Goal: Transaction & Acquisition: Download file/media

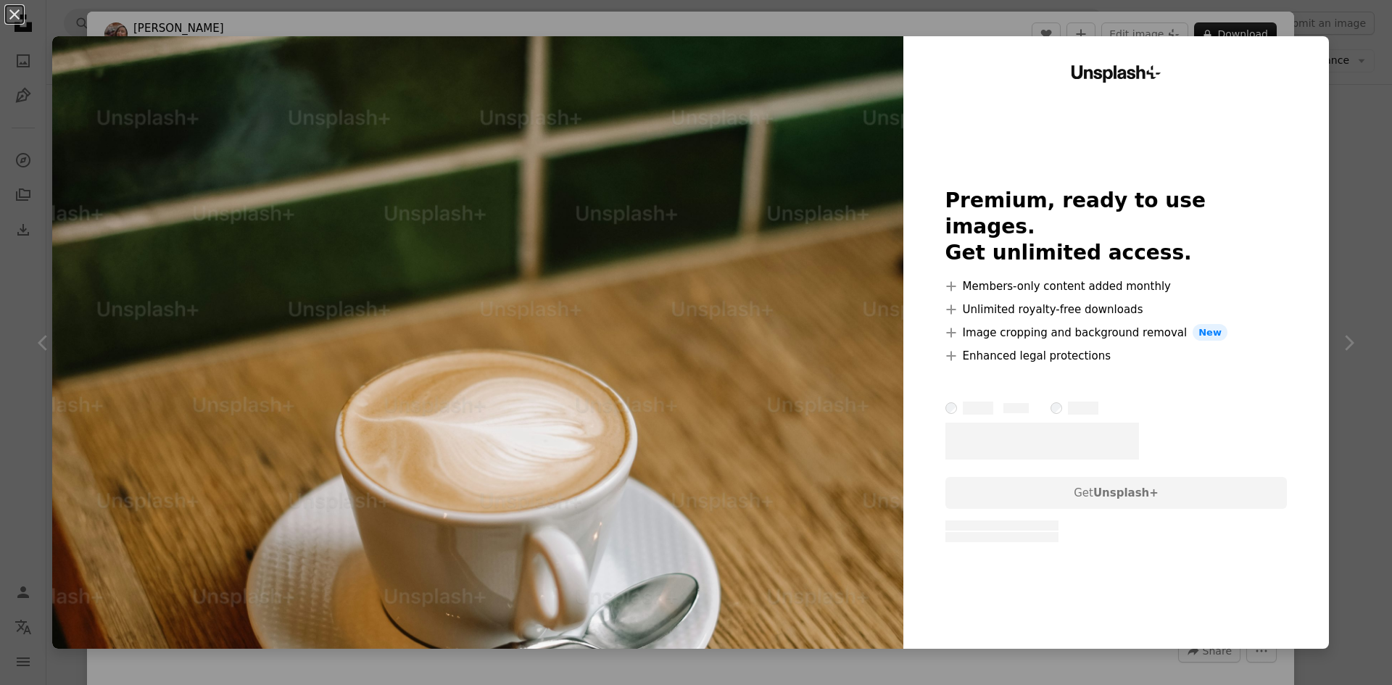
scroll to position [1522, 0]
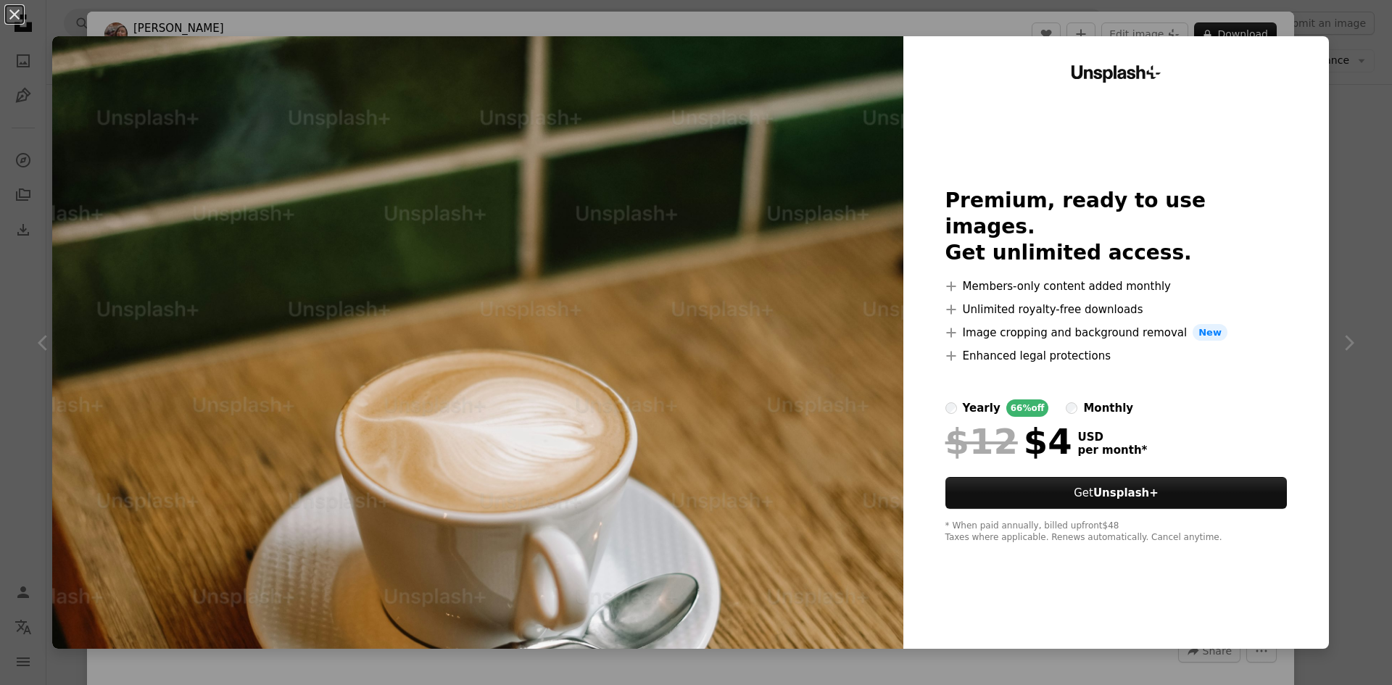
drag, startPoint x: 473, startPoint y: 381, endPoint x: 1338, endPoint y: 37, distance: 931.4
click at [1338, 37] on div "An X shape Unsplash+ Premium, ready to use images. Get unlimited access. A plus…" at bounding box center [696, 342] width 1392 height 685
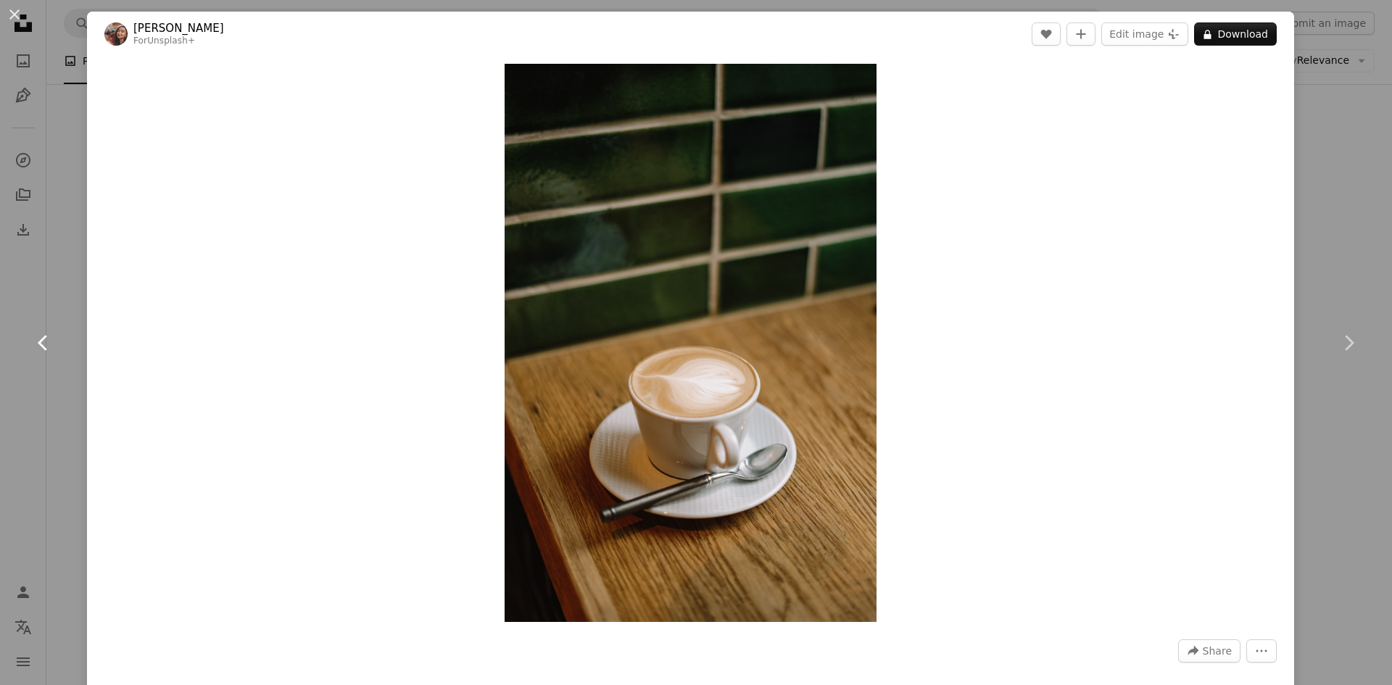
click at [62, 284] on link "Chevron left" at bounding box center [43, 342] width 87 height 139
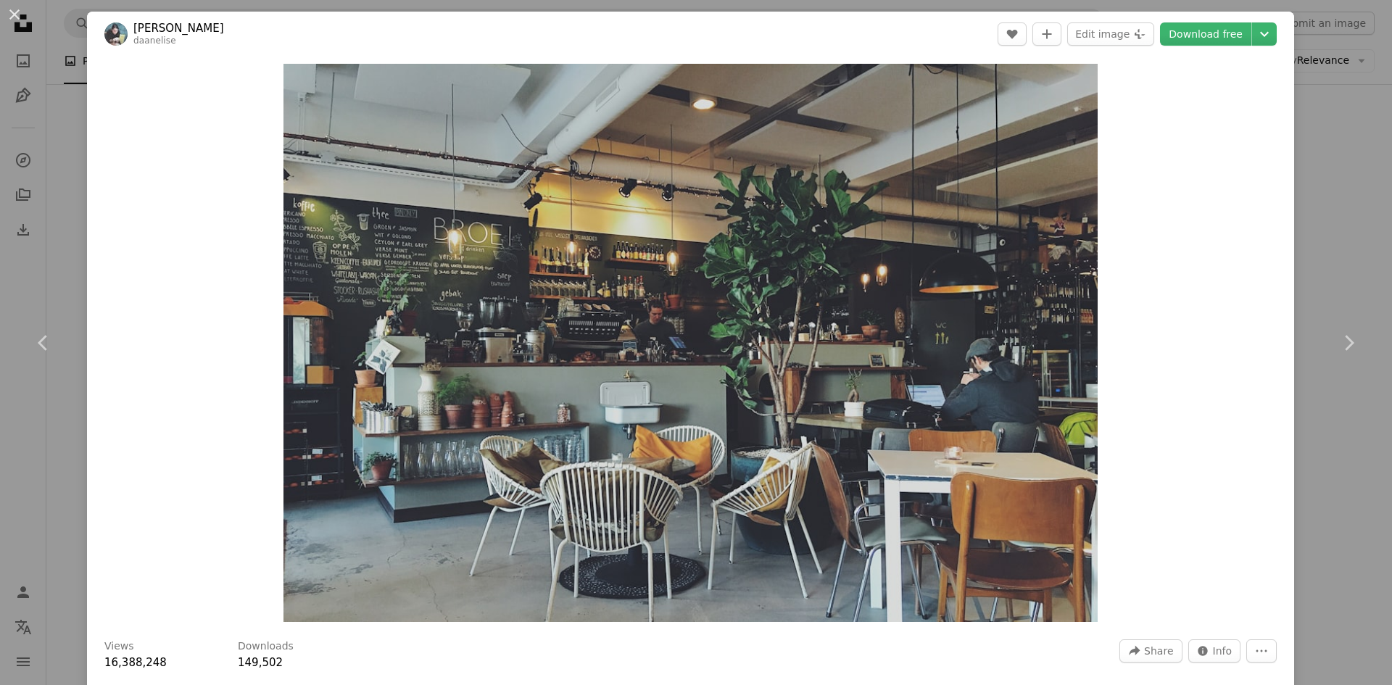
click at [46, 181] on div "An X shape Chevron left Chevron right [PERSON_NAME] daanelise A heart A plus si…" at bounding box center [696, 342] width 1392 height 685
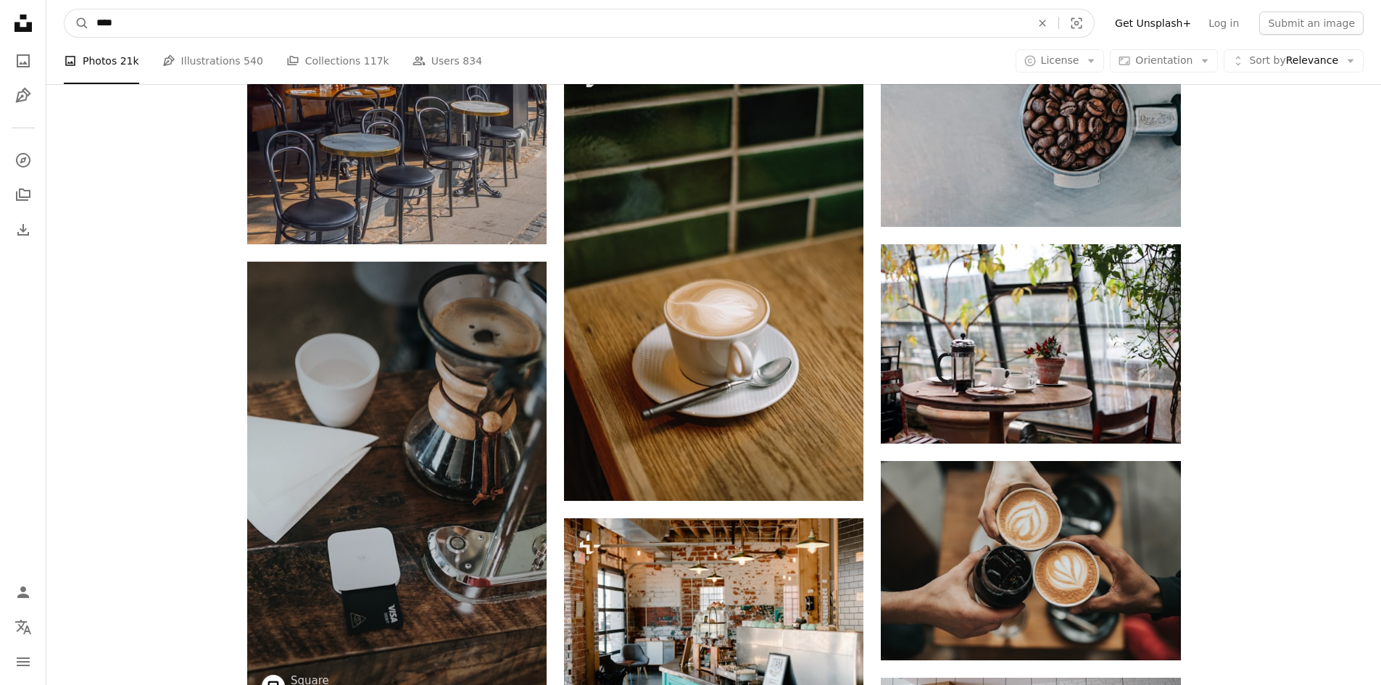
click at [213, 12] on input "****" at bounding box center [557, 23] width 937 height 28
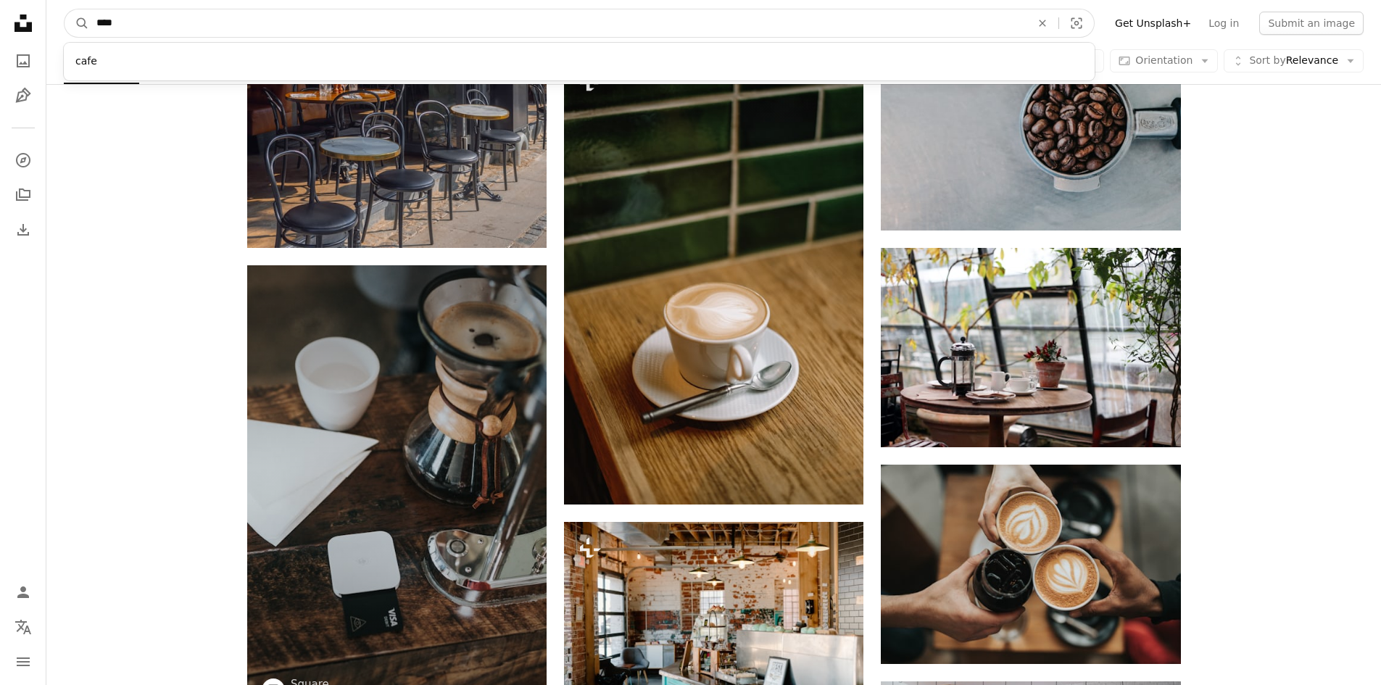
drag, startPoint x: 53, startPoint y: 17, endPoint x: 0, endPoint y: 13, distance: 53.0
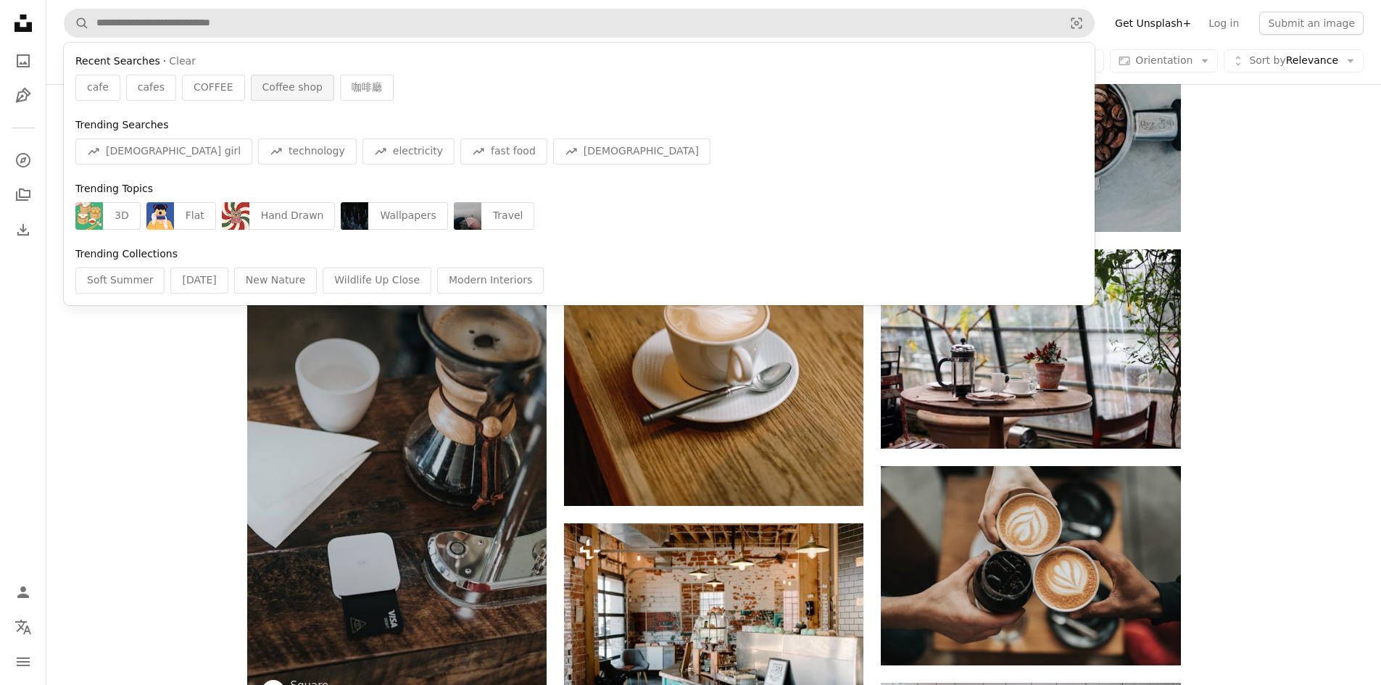
click at [269, 89] on span "Coffee shop" at bounding box center [292, 87] width 60 height 14
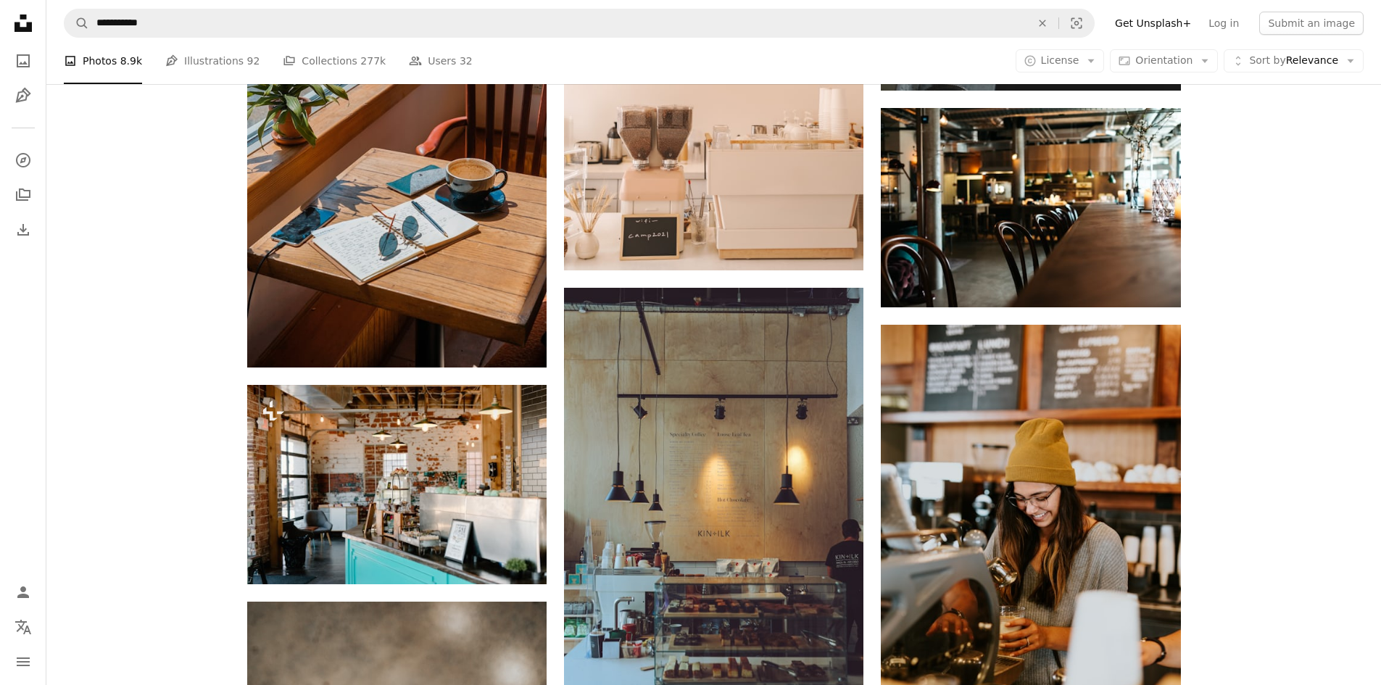
scroll to position [2392, 0]
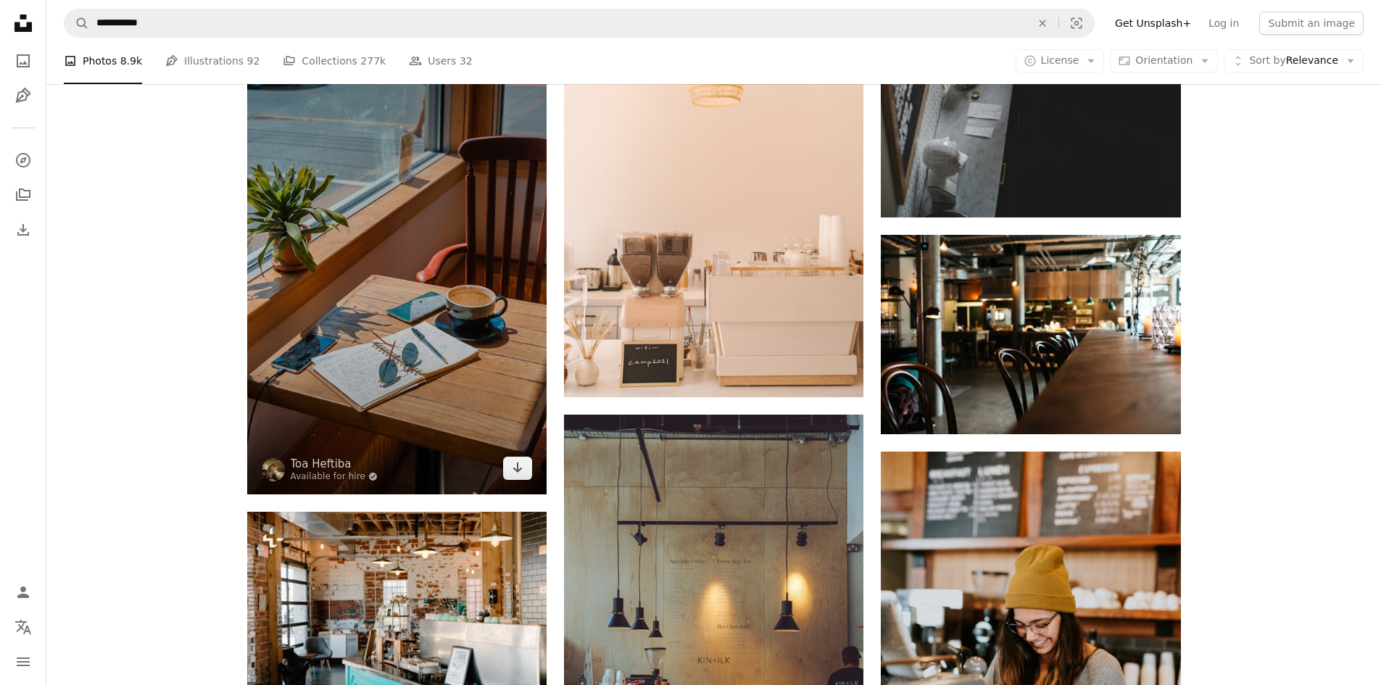
click at [423, 373] on img at bounding box center [396, 269] width 299 height 449
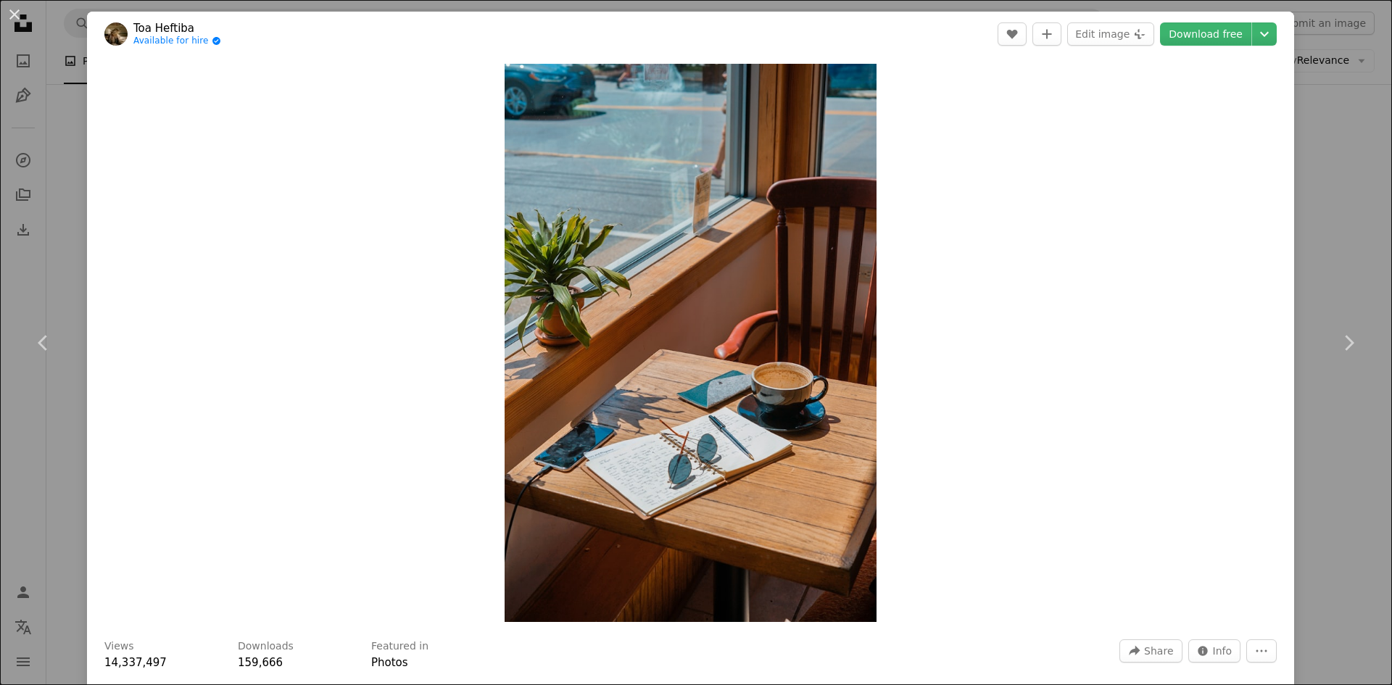
click at [51, 245] on div "An X shape Chevron left Chevron right Toa Heftiba Available for hire A checkmar…" at bounding box center [696, 342] width 1392 height 685
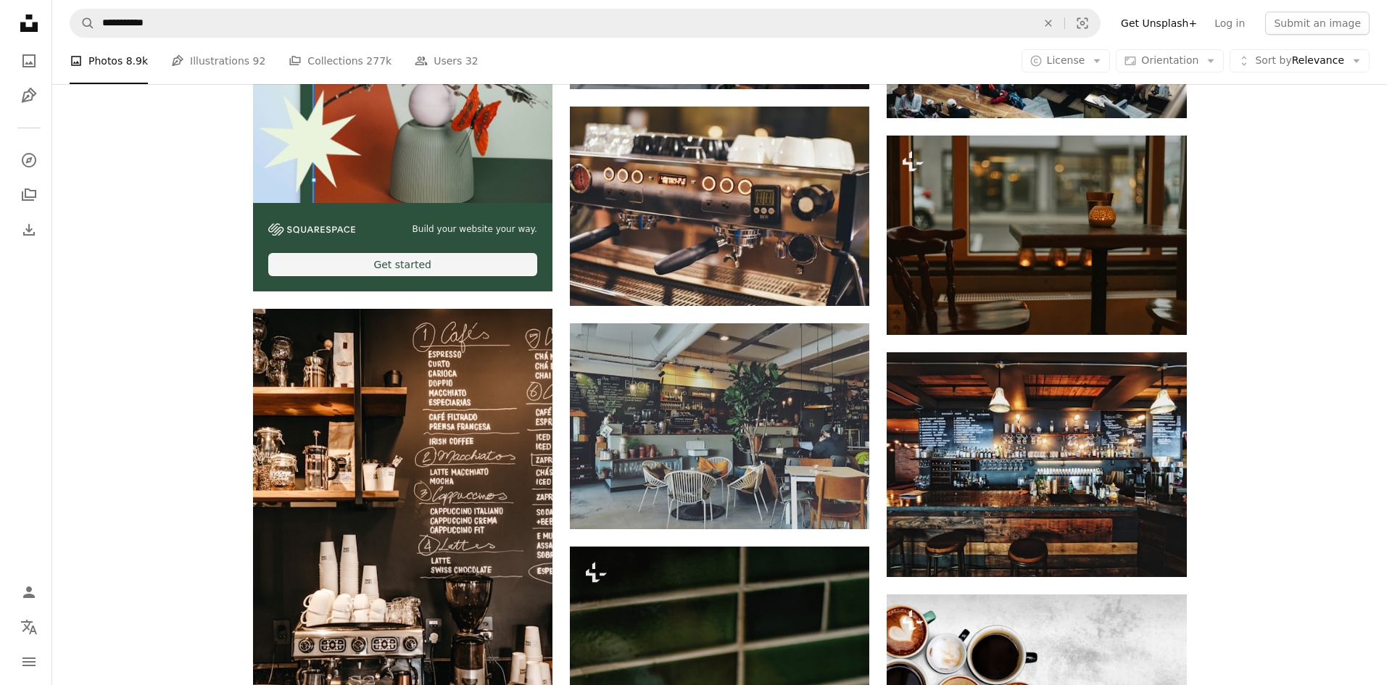
scroll to position [4204, 0]
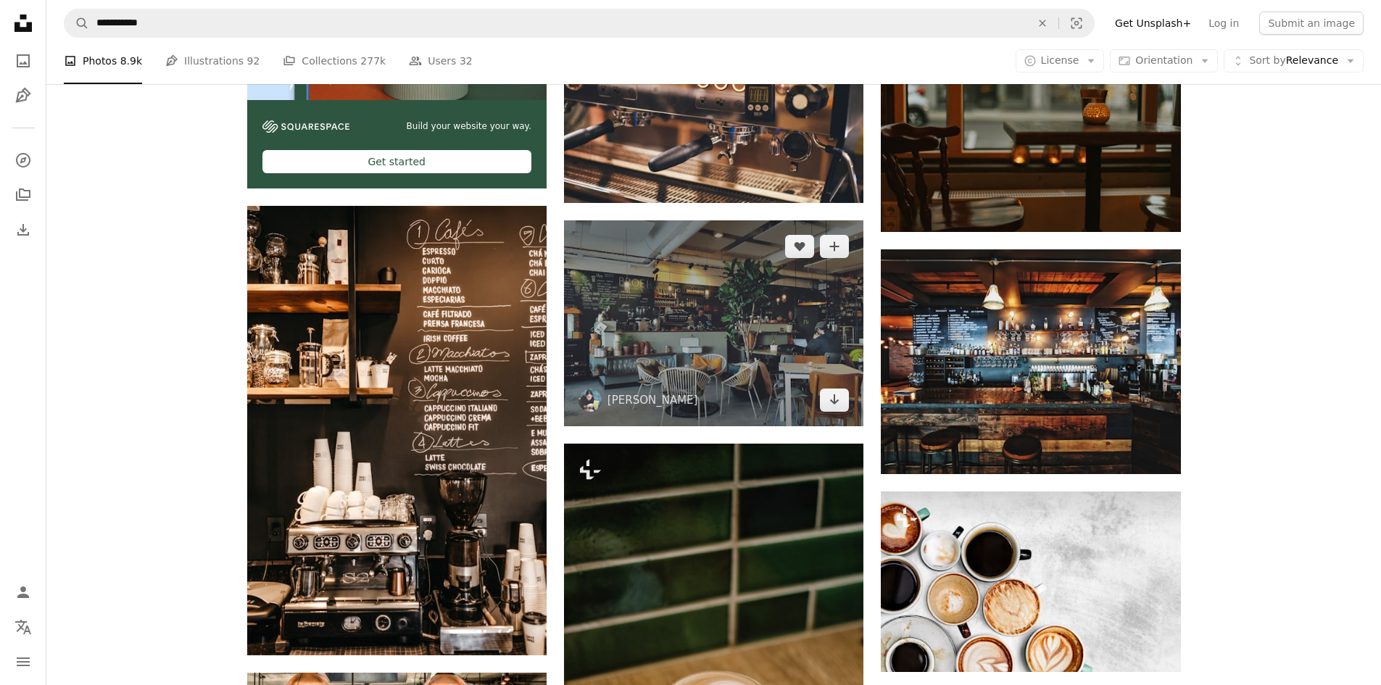
click at [723, 351] on img at bounding box center [713, 323] width 299 height 206
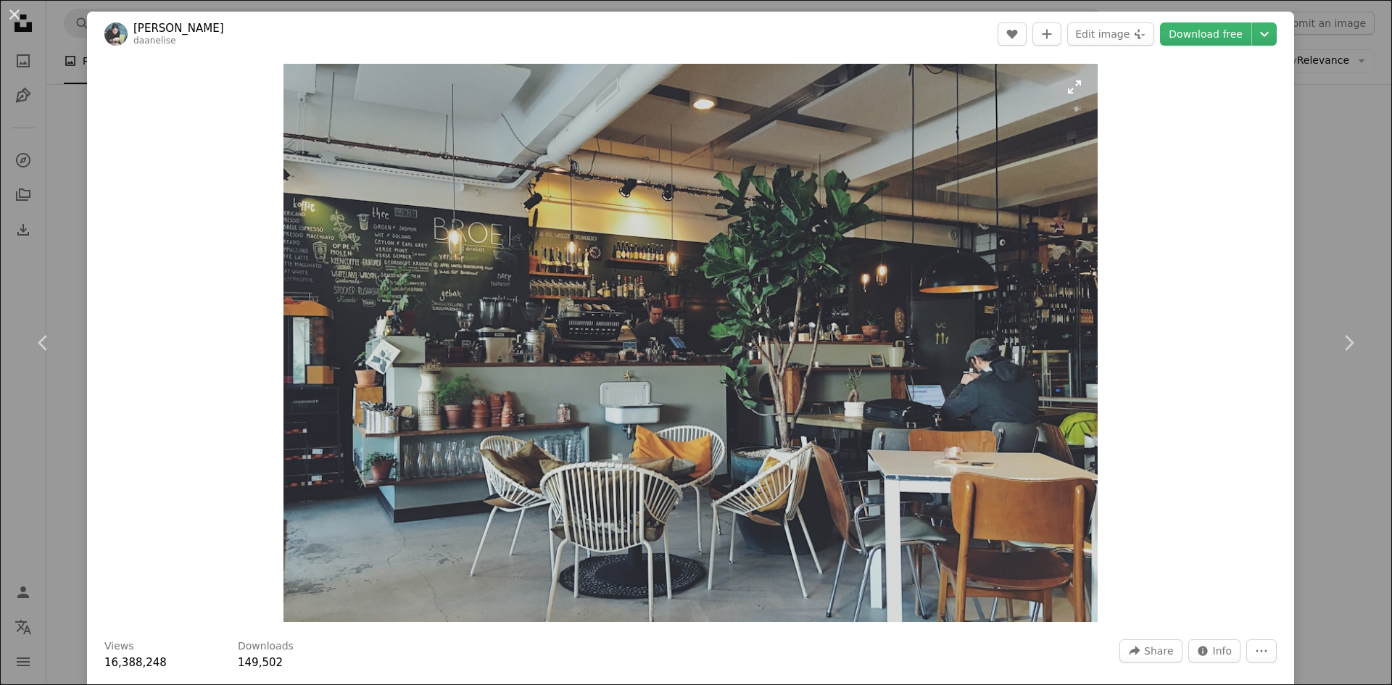
click at [528, 373] on img "Zoom in on this image" at bounding box center [690, 343] width 814 height 558
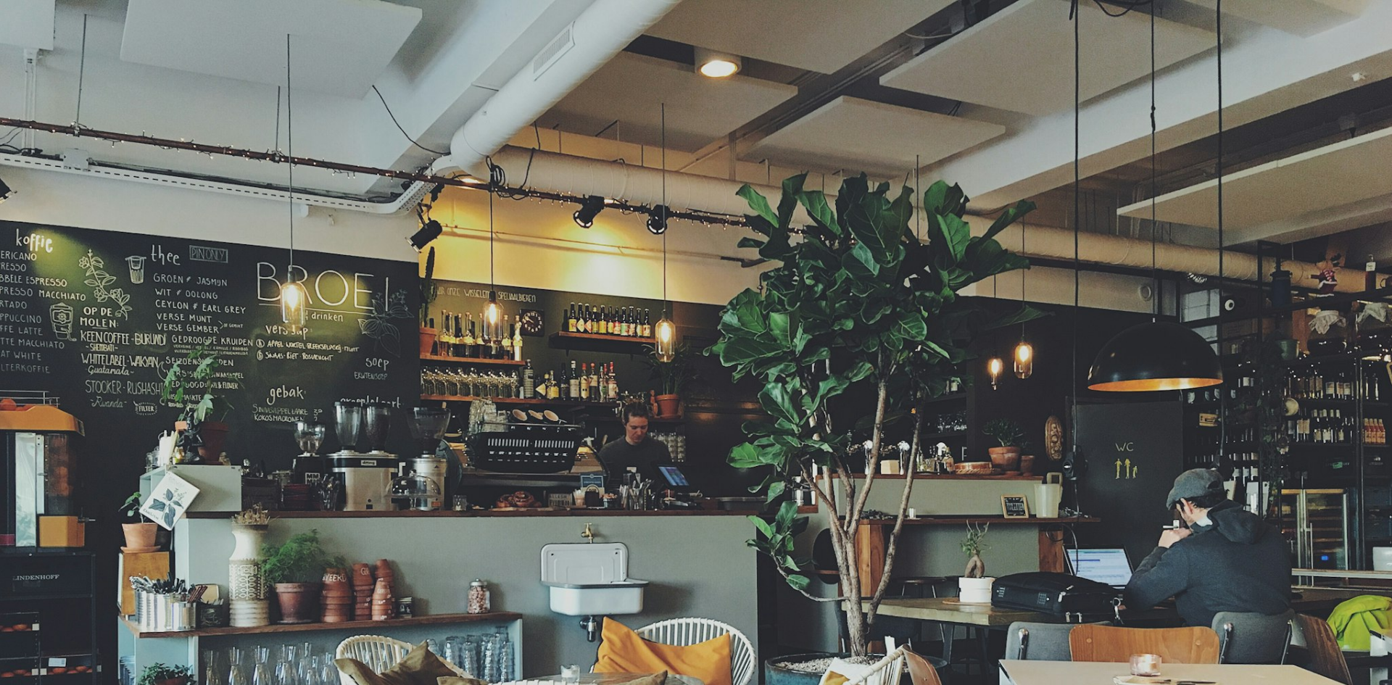
scroll to position [128, 0]
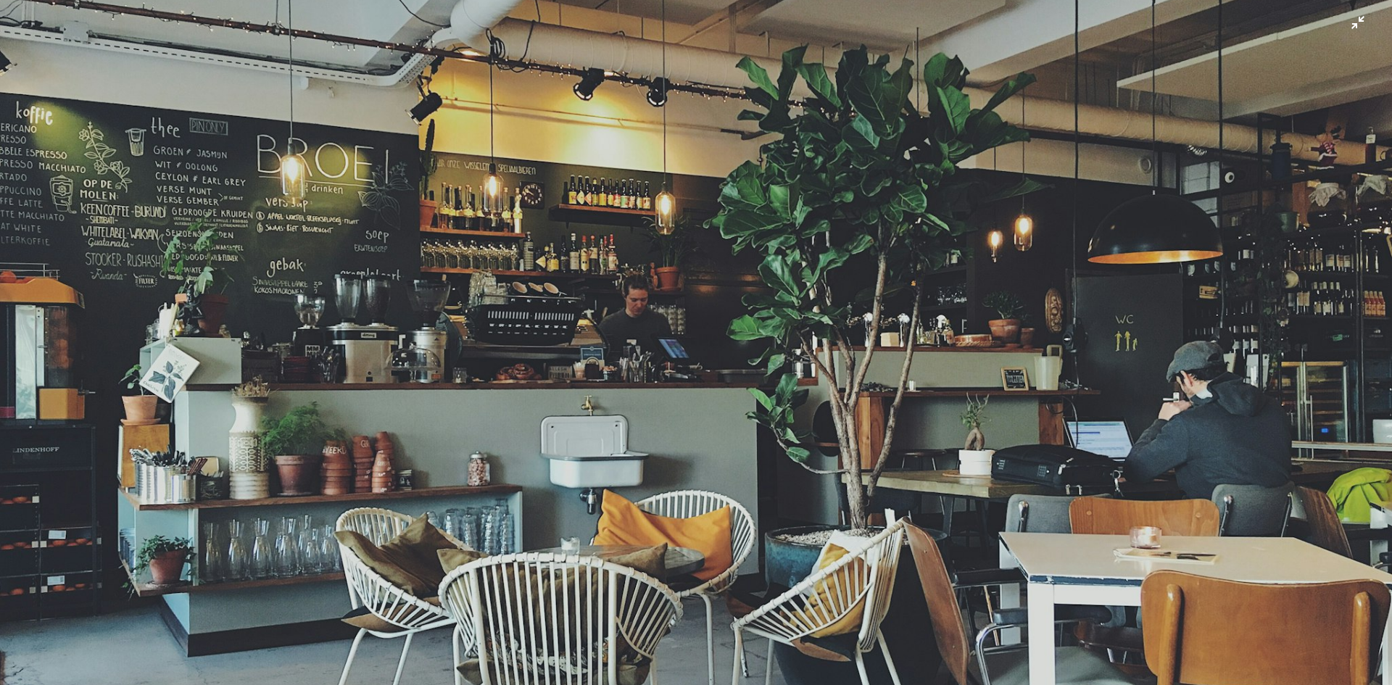
click at [449, 418] on img "Zoom out on this image" at bounding box center [695, 349] width 1393 height 955
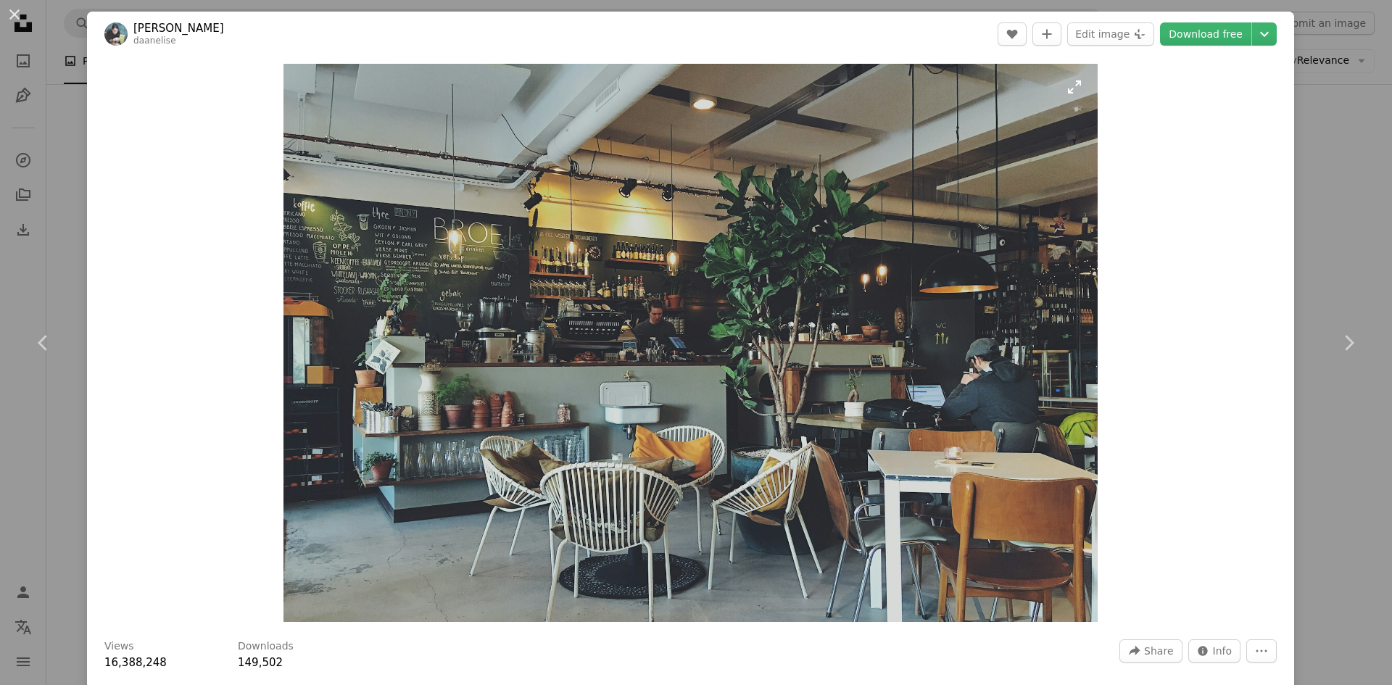
click at [593, 373] on img "Zoom in on this image" at bounding box center [690, 343] width 814 height 558
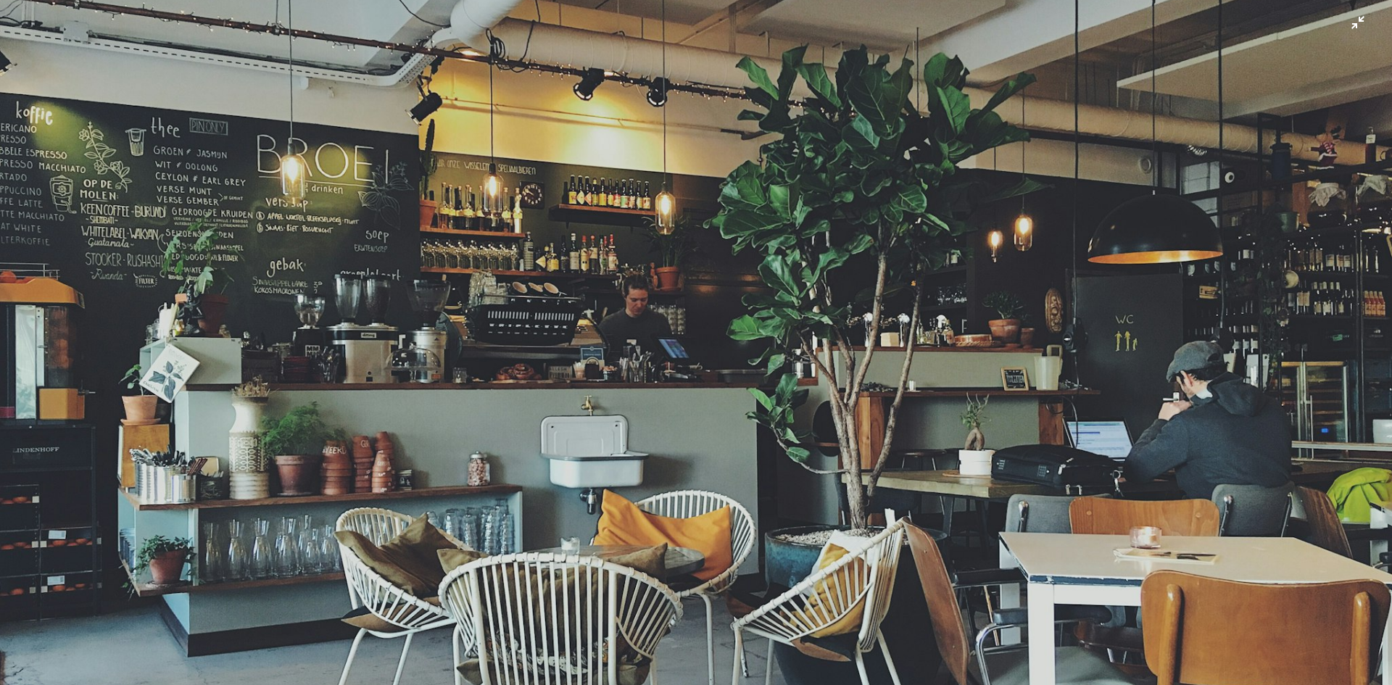
click at [492, 400] on img "Zoom out on this image" at bounding box center [695, 349] width 1393 height 955
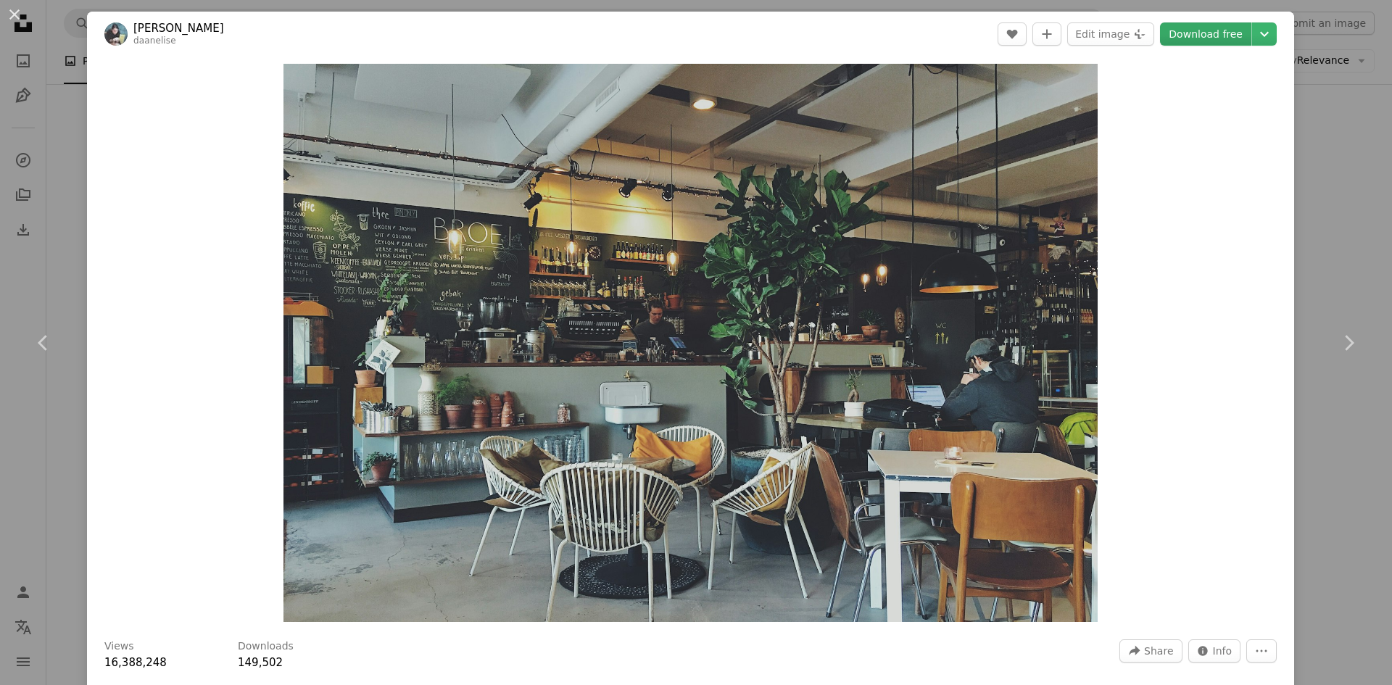
click at [1190, 41] on link "Download free" at bounding box center [1205, 33] width 91 height 23
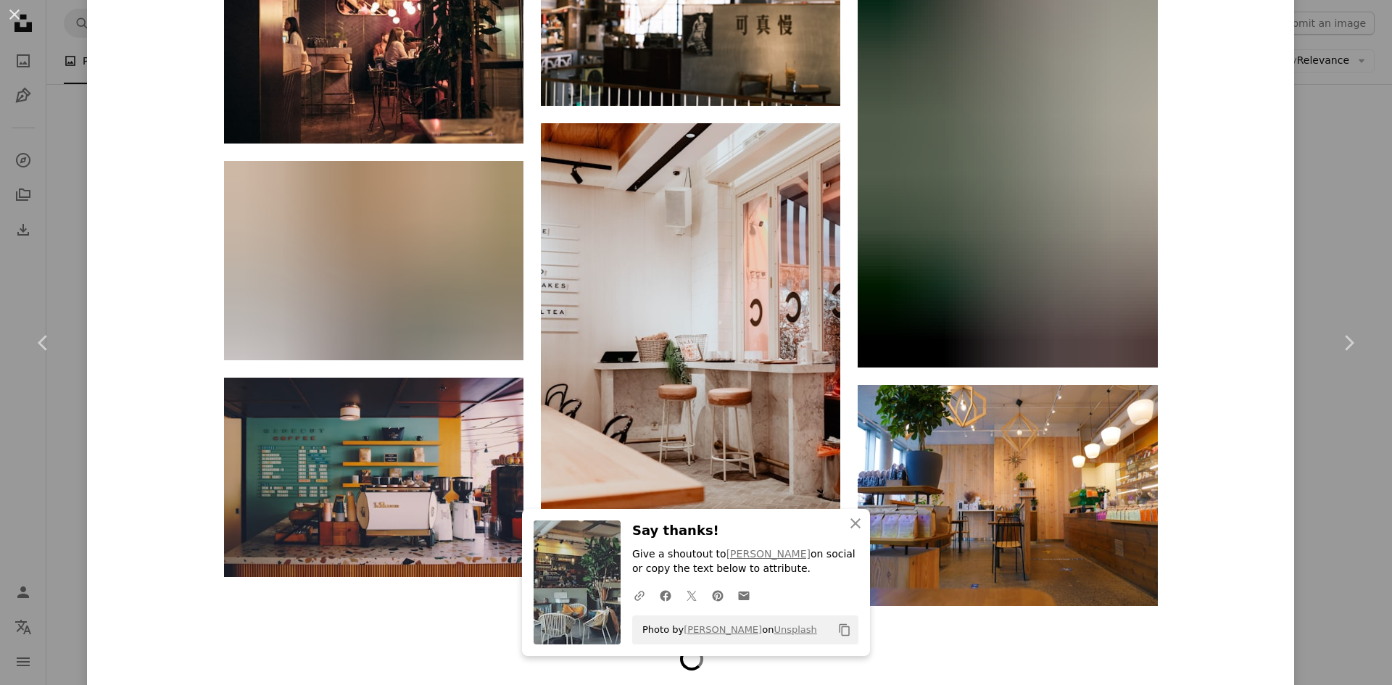
scroll to position [24474, 0]
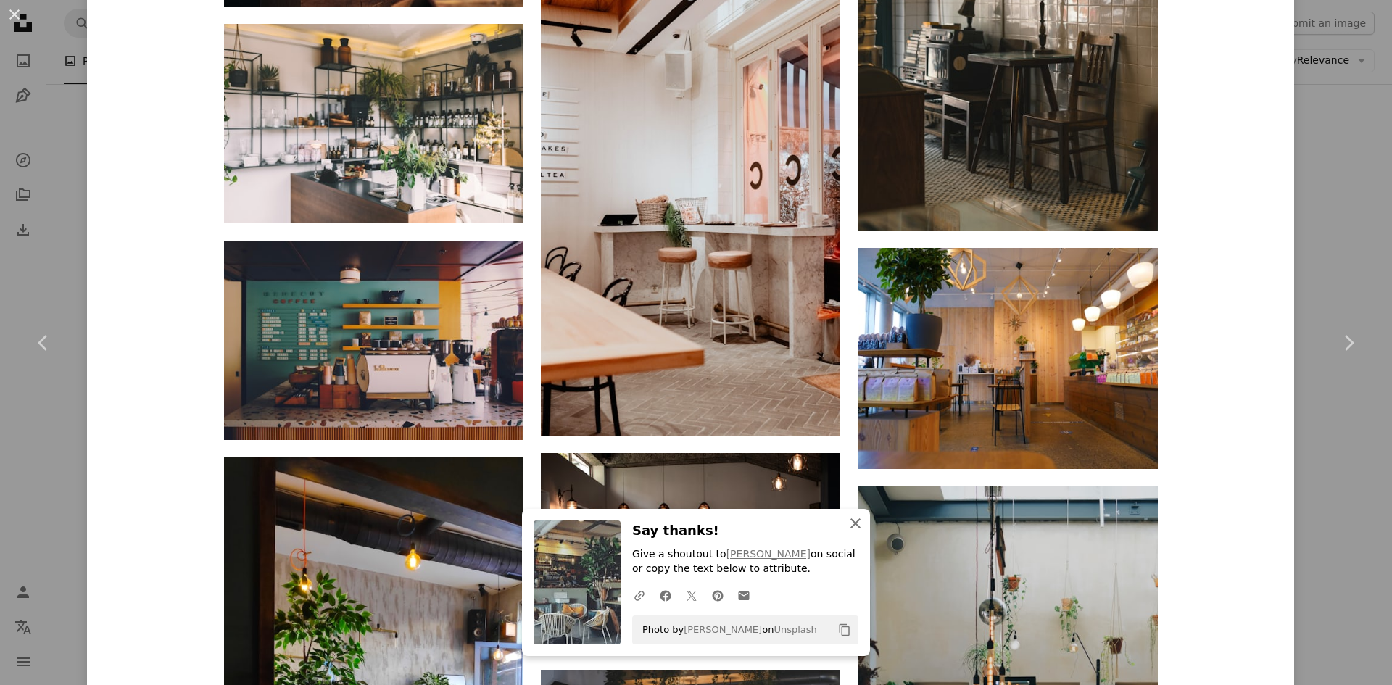
click at [855, 523] on icon "An X shape" at bounding box center [855, 523] width 17 height 17
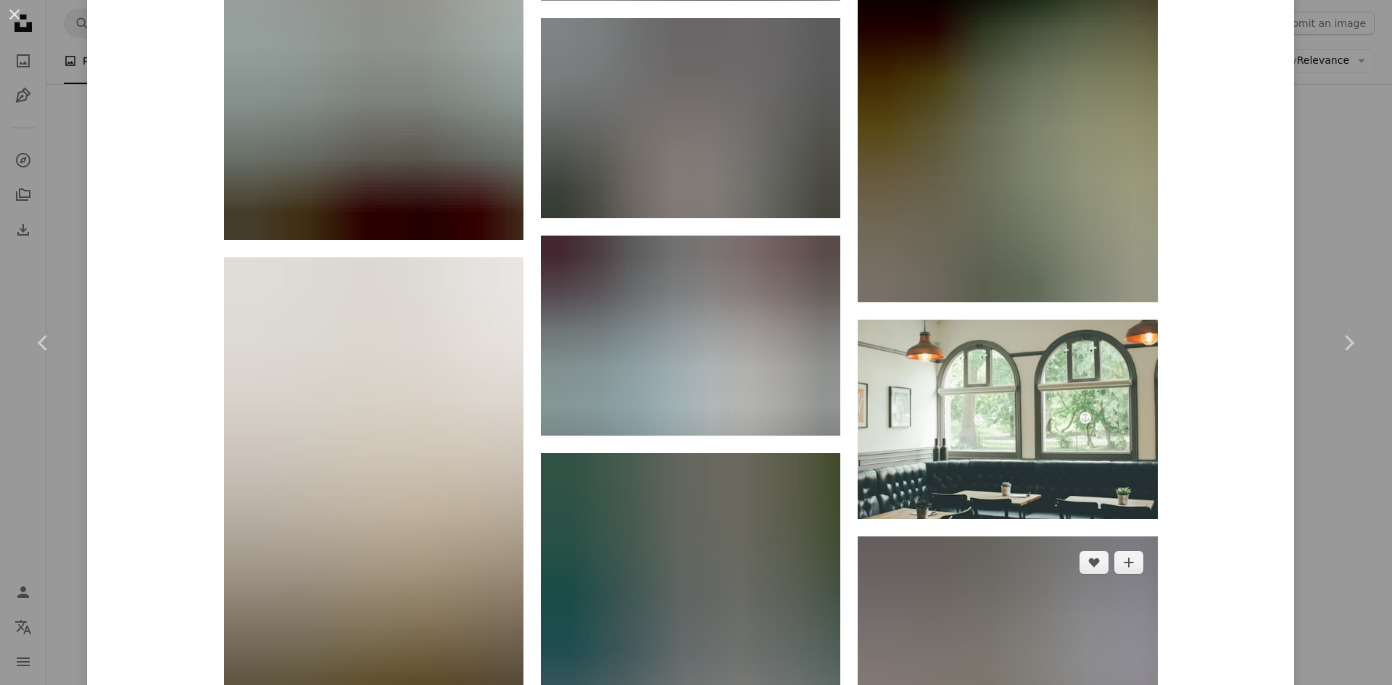
scroll to position [49001, 0]
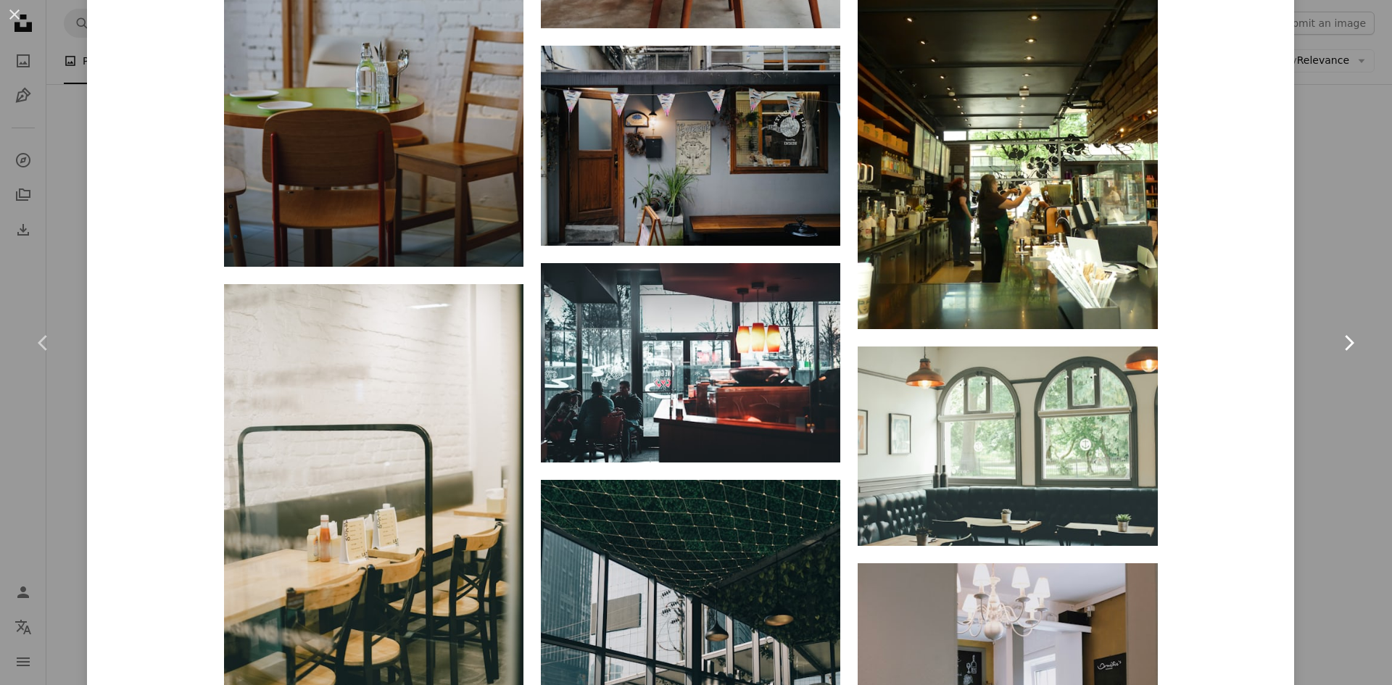
click at [1311, 286] on link "Chevron right" at bounding box center [1348, 342] width 87 height 139
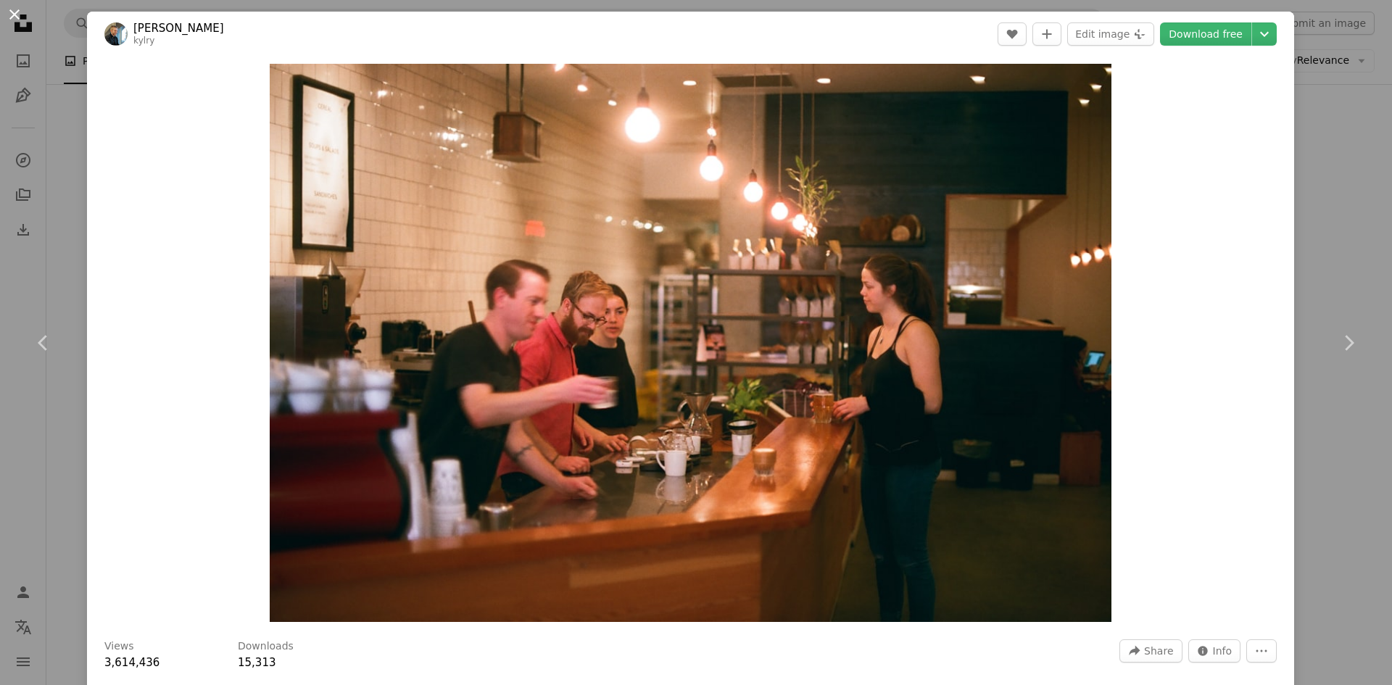
click at [12, 16] on button "An X shape" at bounding box center [14, 14] width 17 height 17
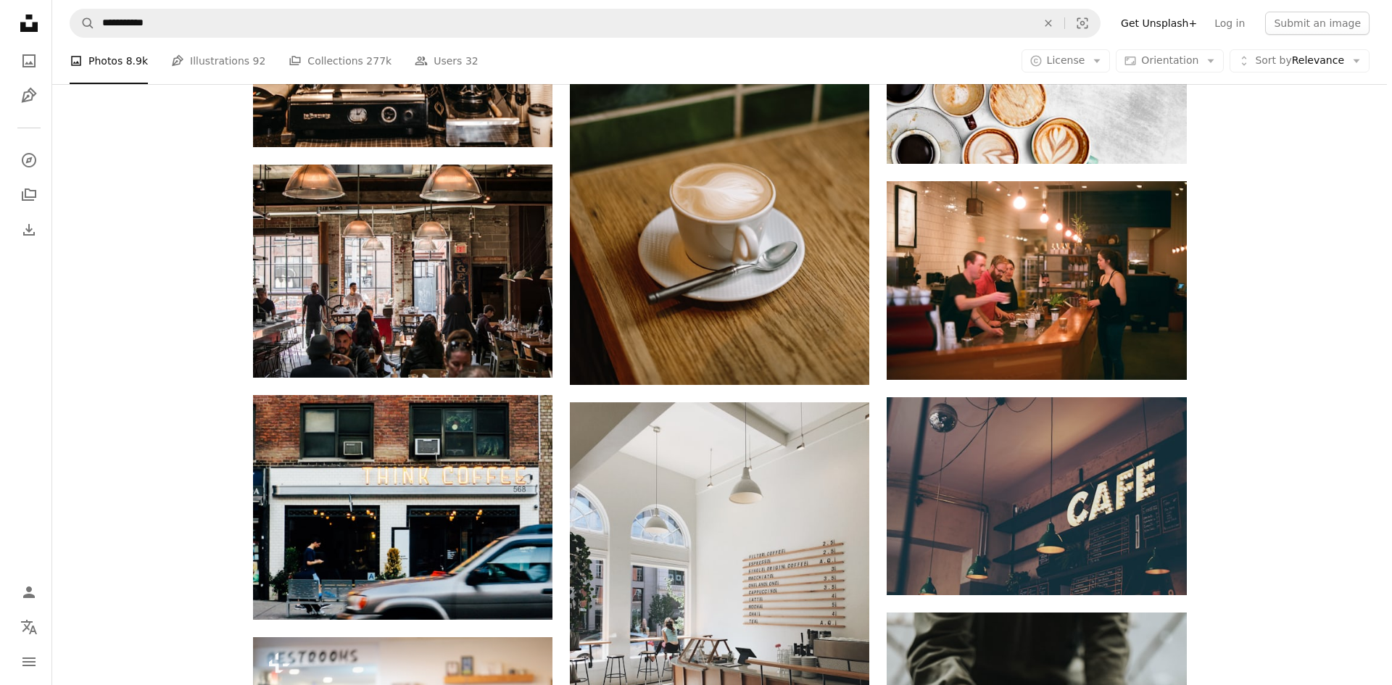
scroll to position [4857, 0]
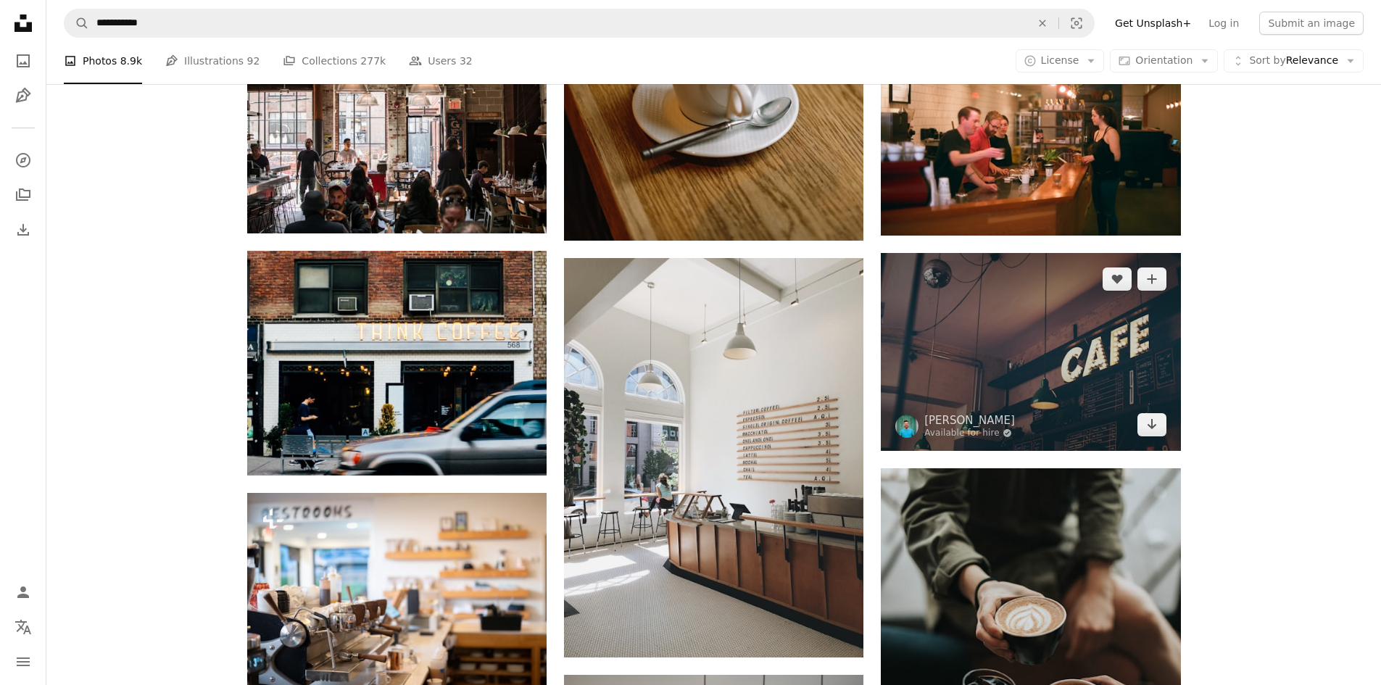
click at [1089, 388] on img at bounding box center [1030, 352] width 299 height 198
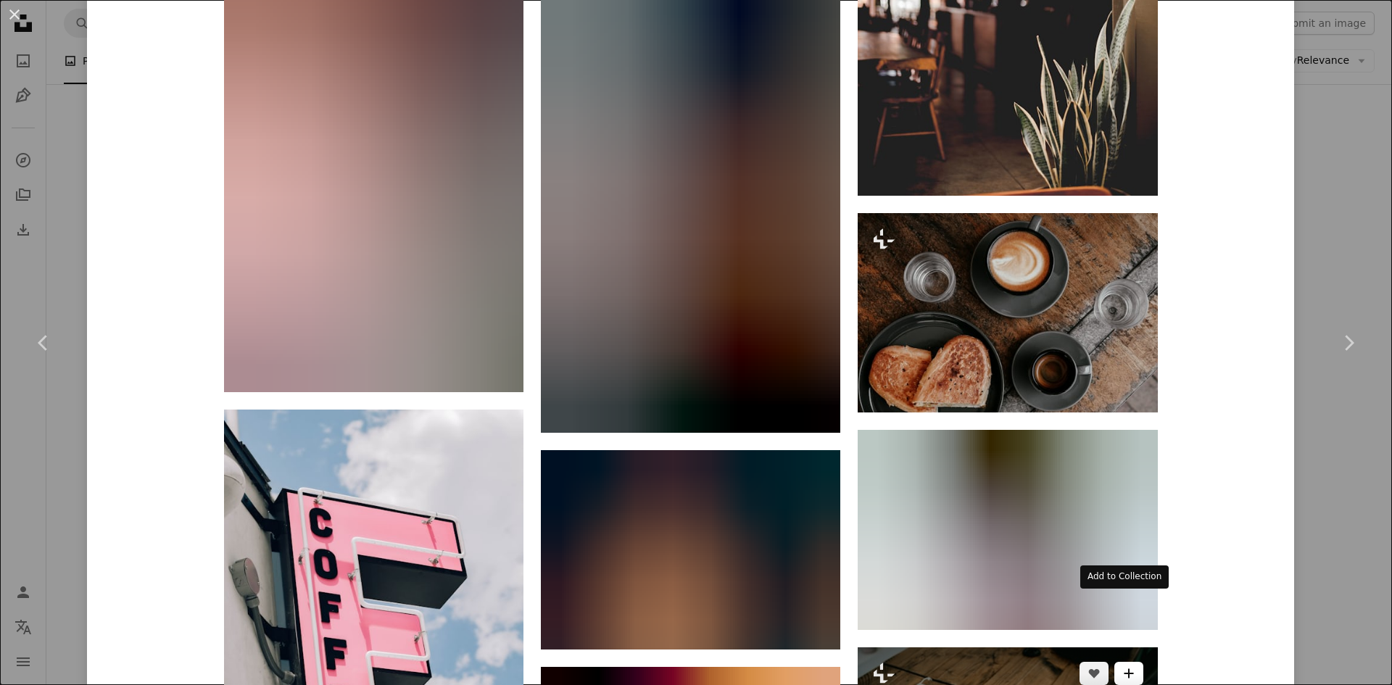
scroll to position [5994, 0]
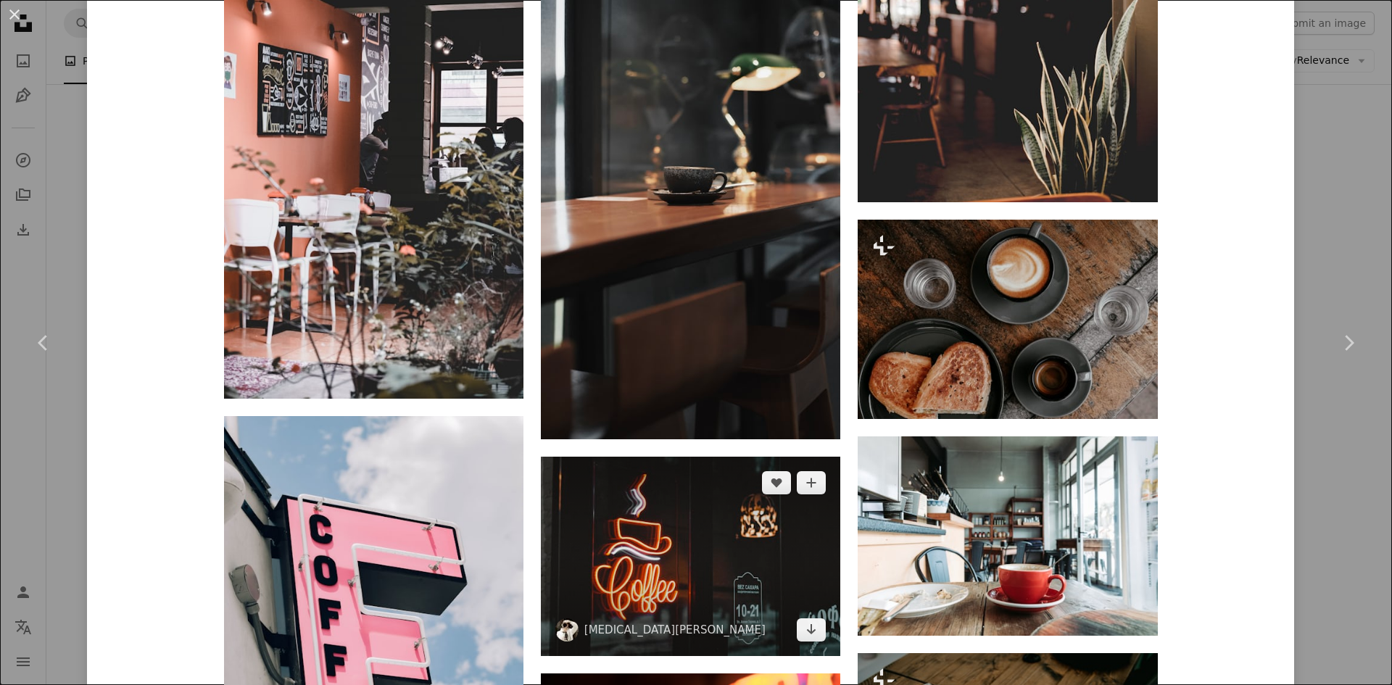
click at [737, 523] on img at bounding box center [690, 556] width 299 height 199
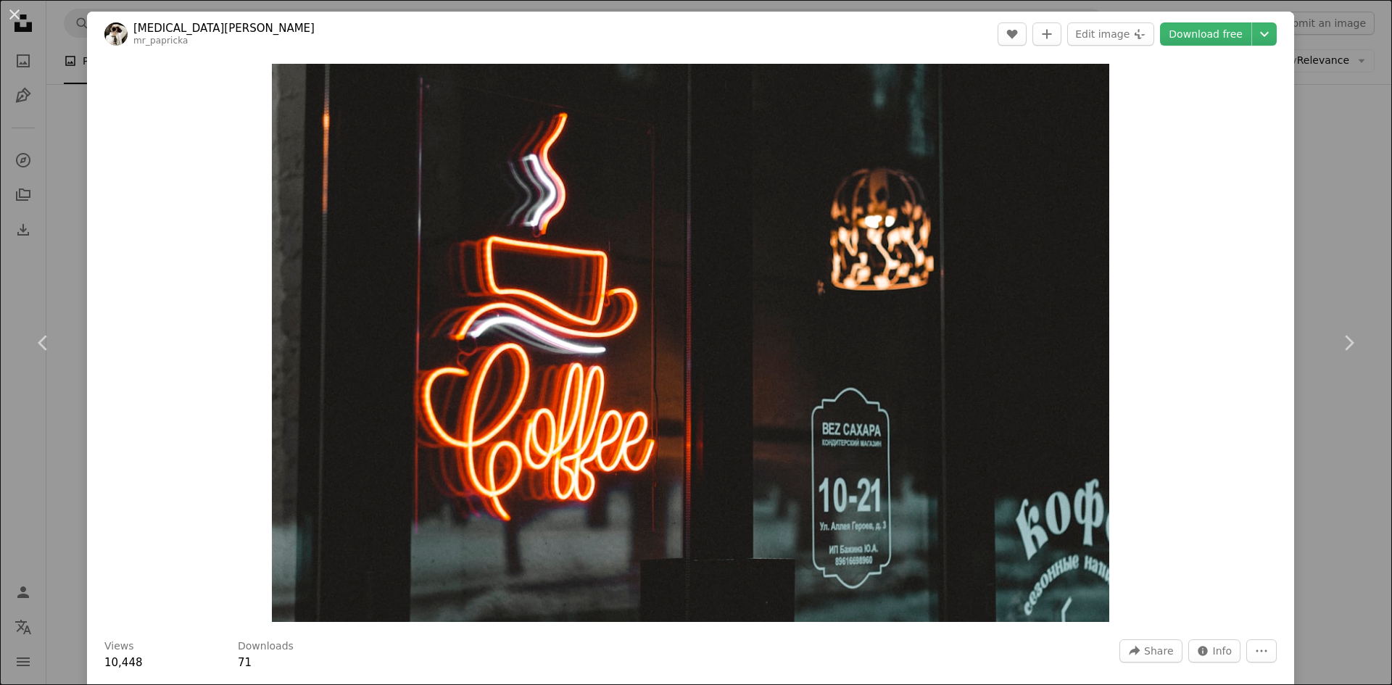
click at [6, 23] on button "An X shape" at bounding box center [14, 14] width 17 height 17
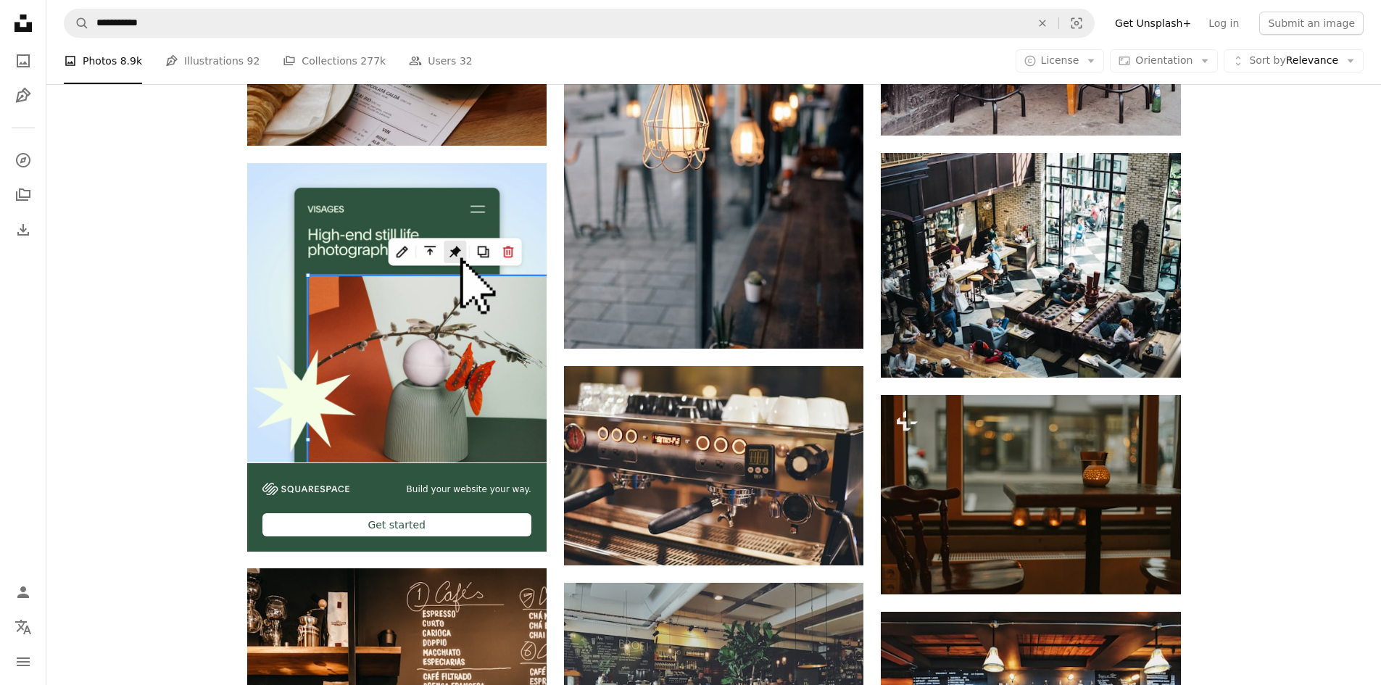
scroll to position [3769, 0]
